Goal: Navigation & Orientation: Find specific page/section

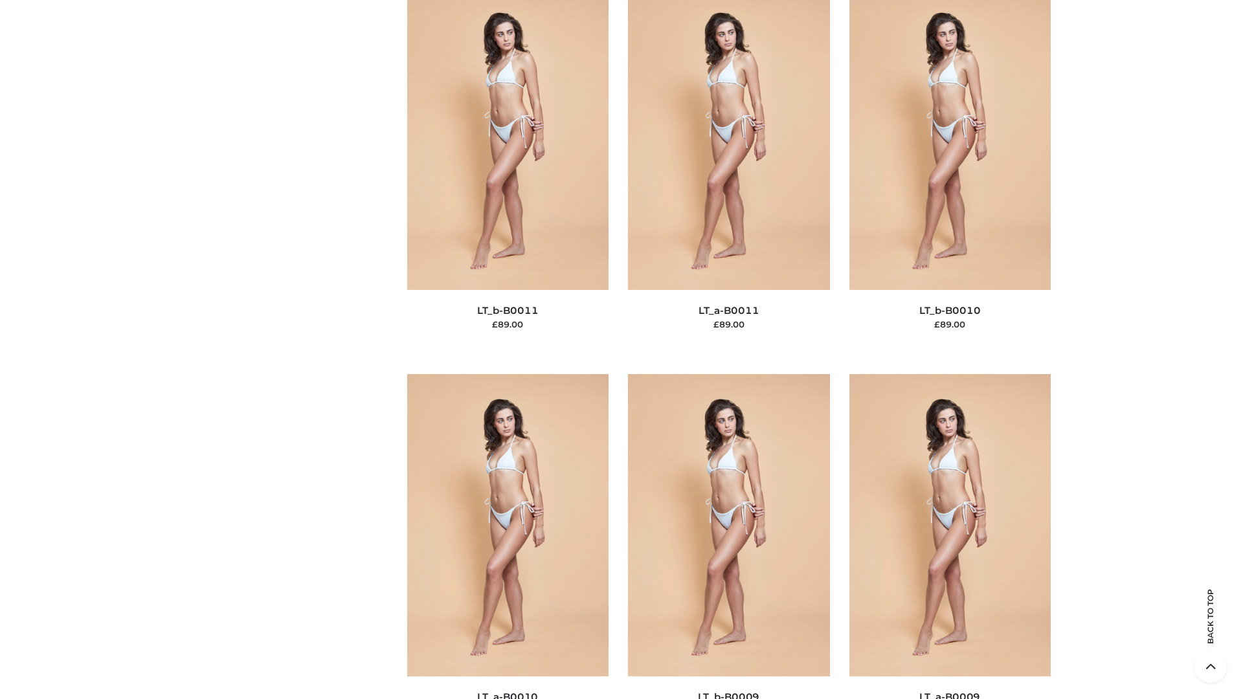
scroll to position [5812, 0]
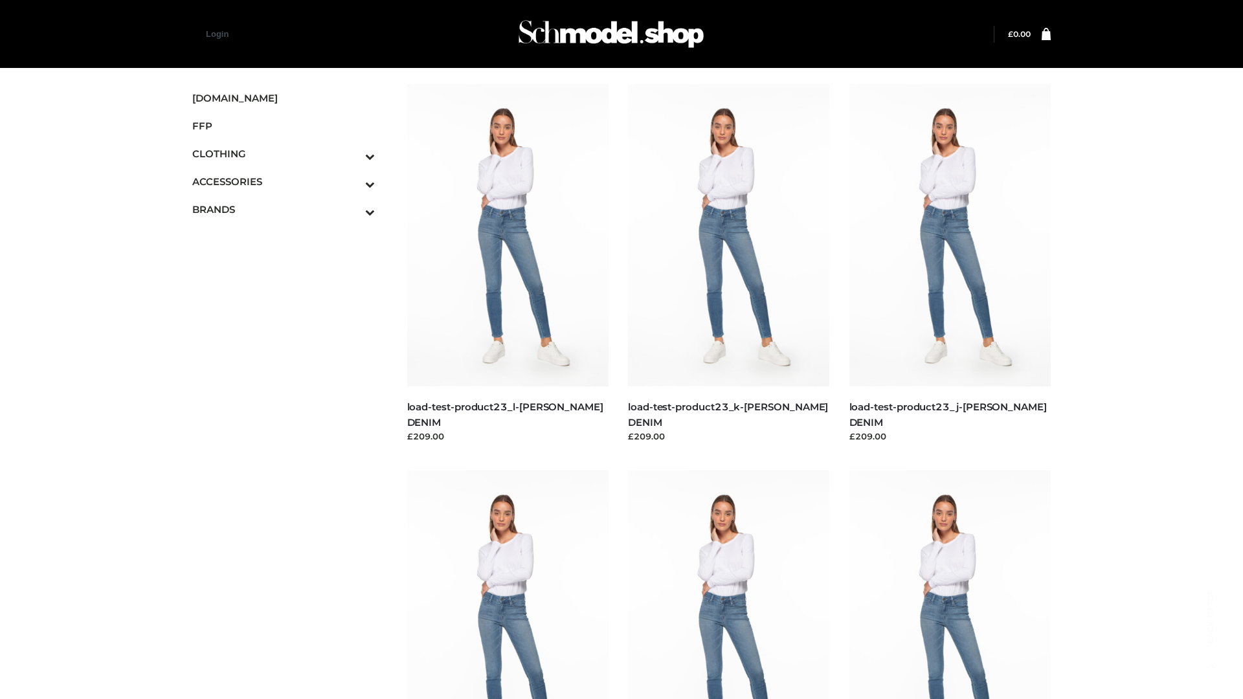
scroll to position [1135, 0]
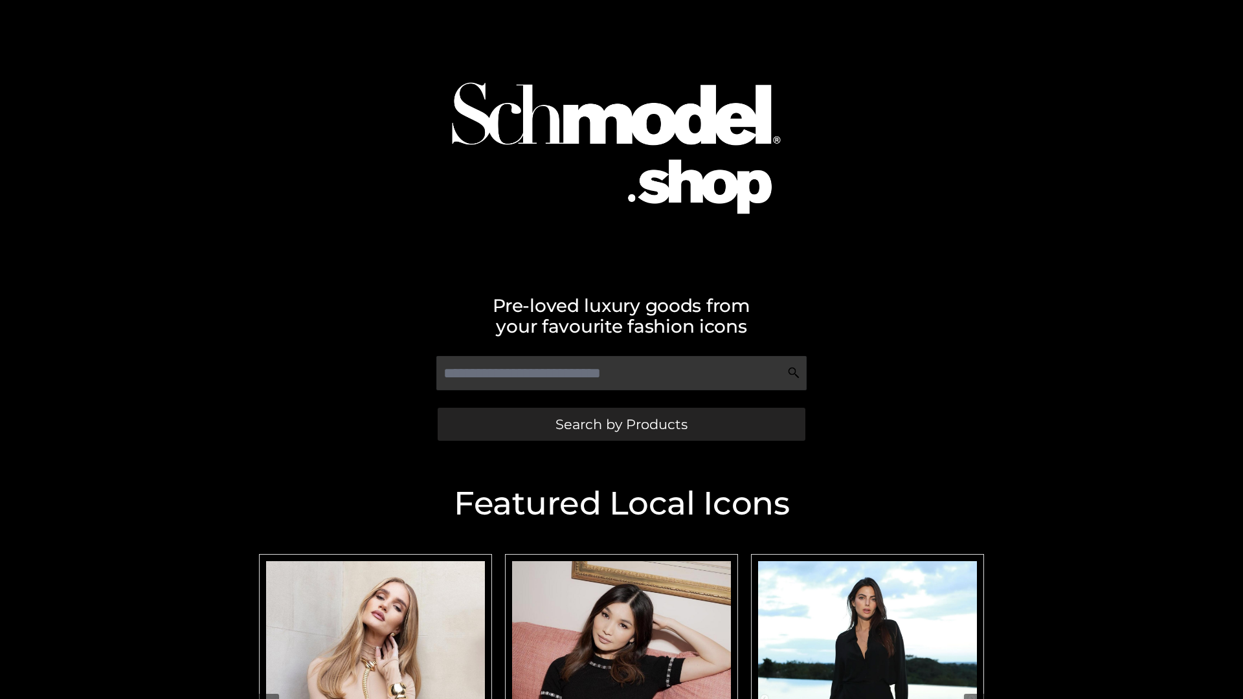
click at [621, 424] on span "Search by Products" at bounding box center [621, 424] width 132 height 14
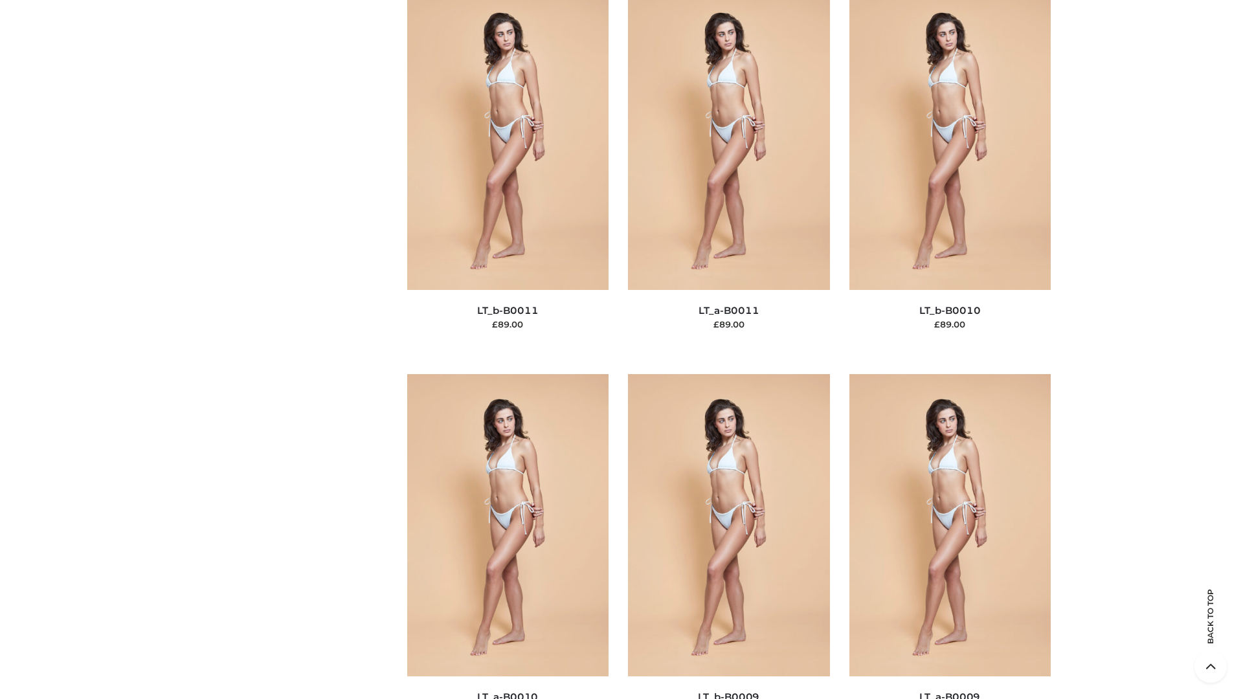
scroll to position [5812, 0]
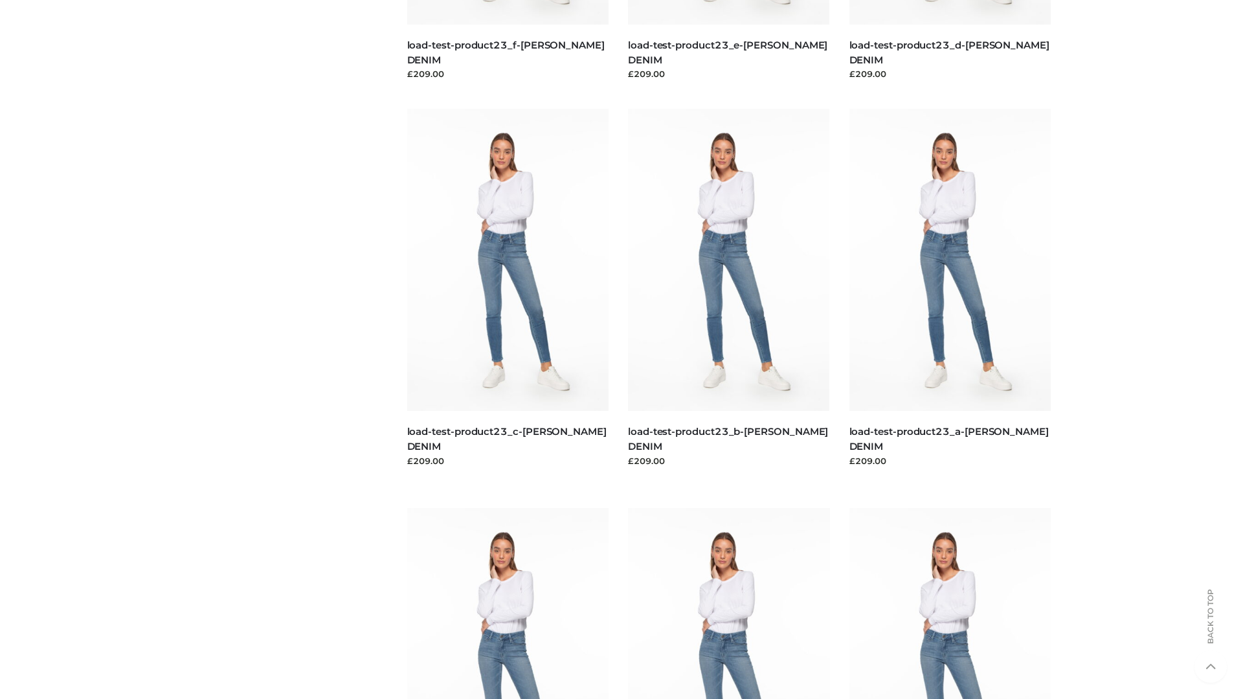
scroll to position [1135, 0]
